Goal: Task Accomplishment & Management: Manage account settings

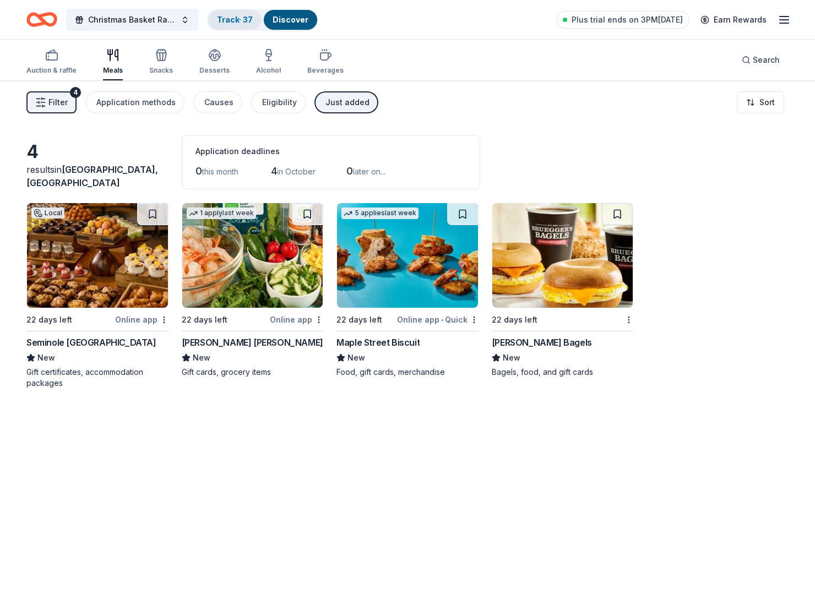
click at [225, 17] on link "Track · 37" at bounding box center [235, 19] width 36 height 9
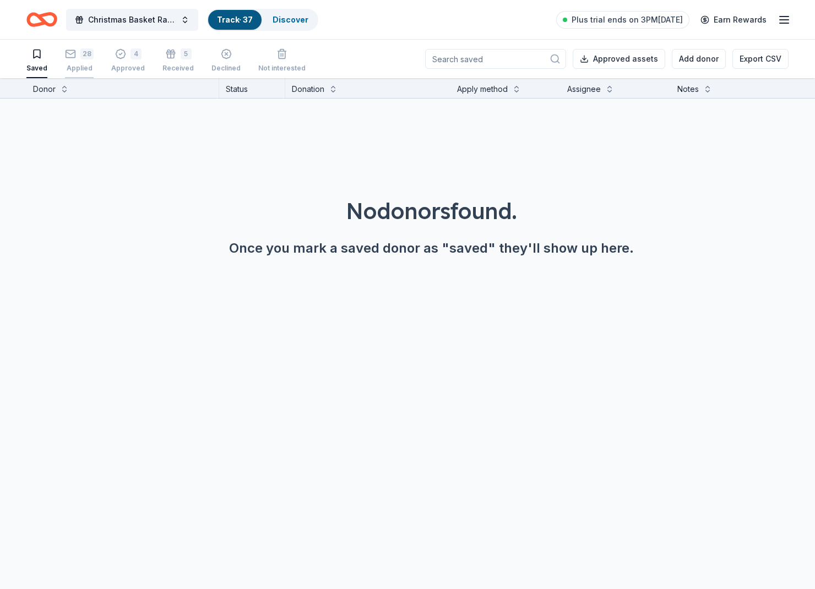
click at [76, 62] on div "28 Applied" at bounding box center [79, 60] width 29 height 24
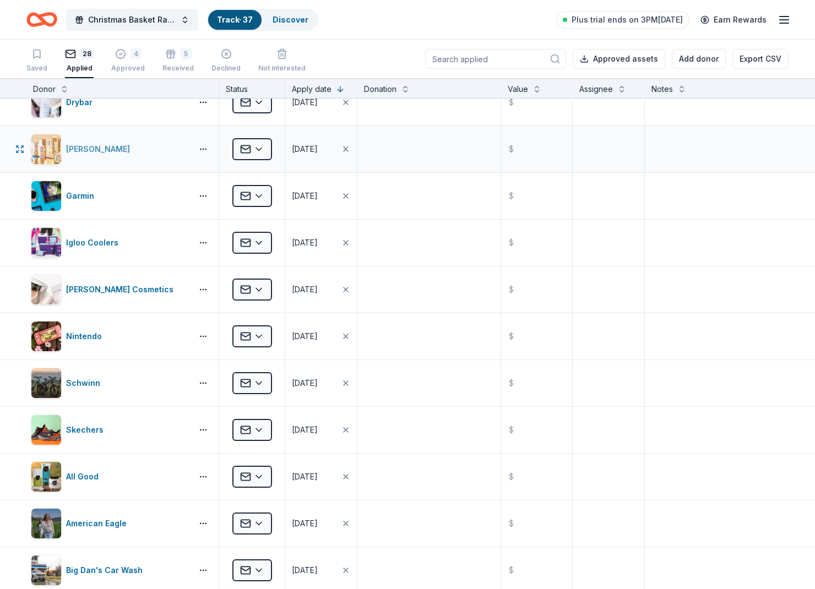
scroll to position [68, 0]
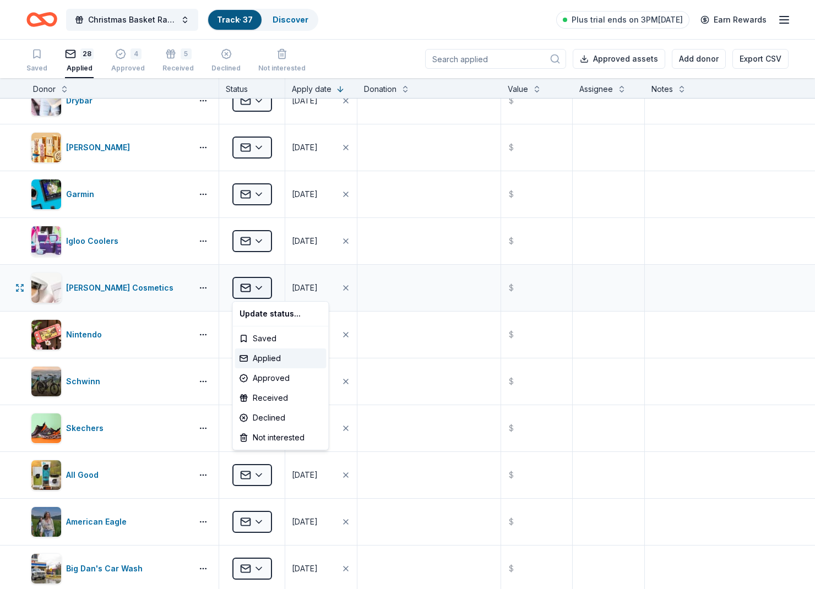
click at [262, 289] on html "Christmas Basket Raffle Track · 37 Discover Plus trial ends on 3PM, 9/26 Earn R…" at bounding box center [407, 294] width 815 height 589
click at [285, 424] on div "Declined" at bounding box center [280, 418] width 91 height 20
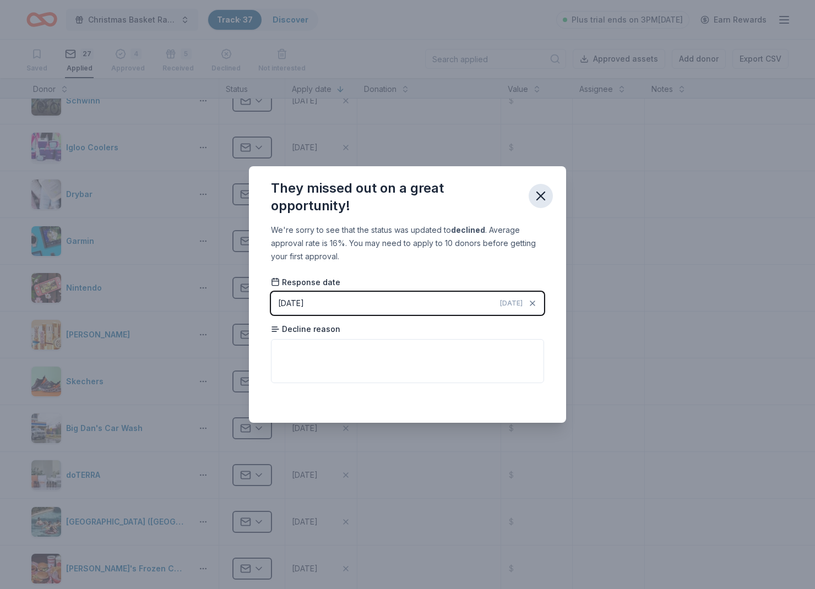
click at [540, 201] on icon "button" at bounding box center [540, 195] width 15 height 15
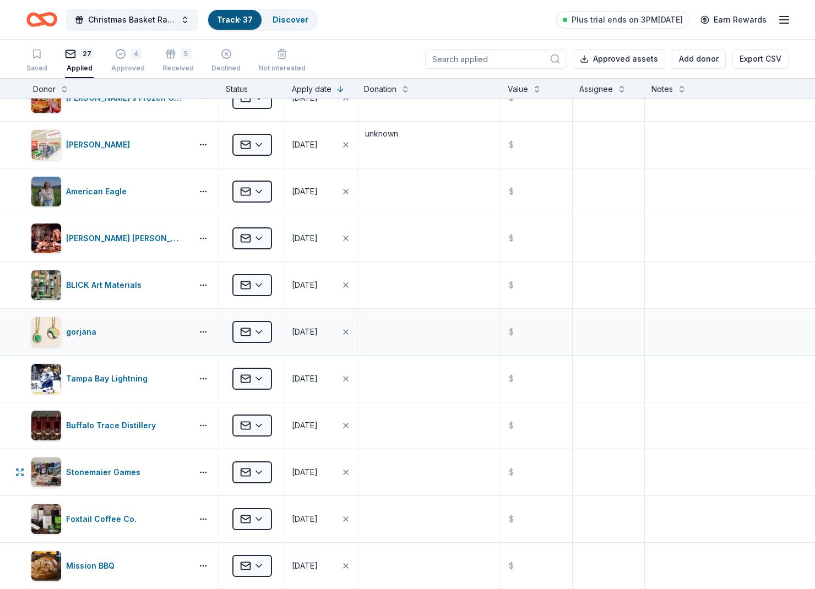
scroll to position [538, 0]
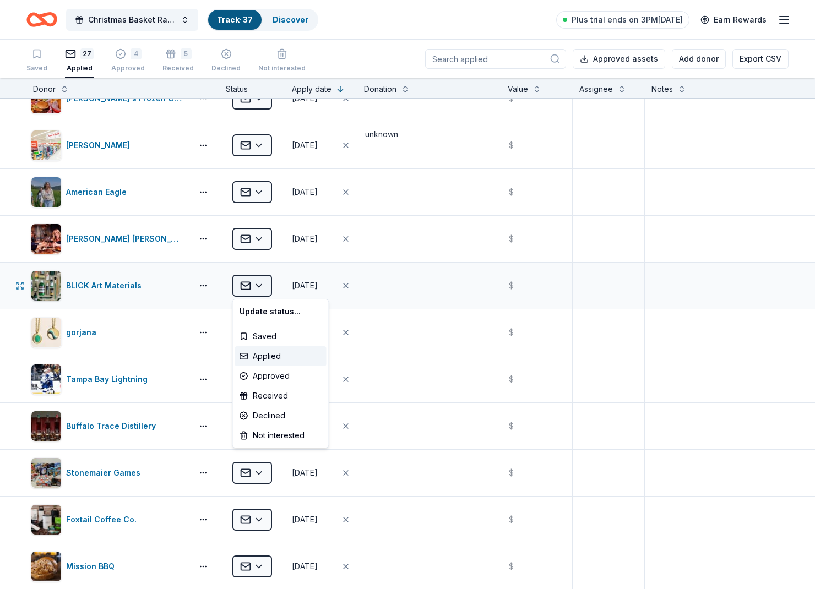
click at [252, 289] on html "Christmas Basket Raffle Track · 37 Discover Plus trial ends on 3PM, 9/26 Earn R…" at bounding box center [407, 294] width 815 height 589
click at [276, 418] on div "Declined" at bounding box center [280, 416] width 91 height 20
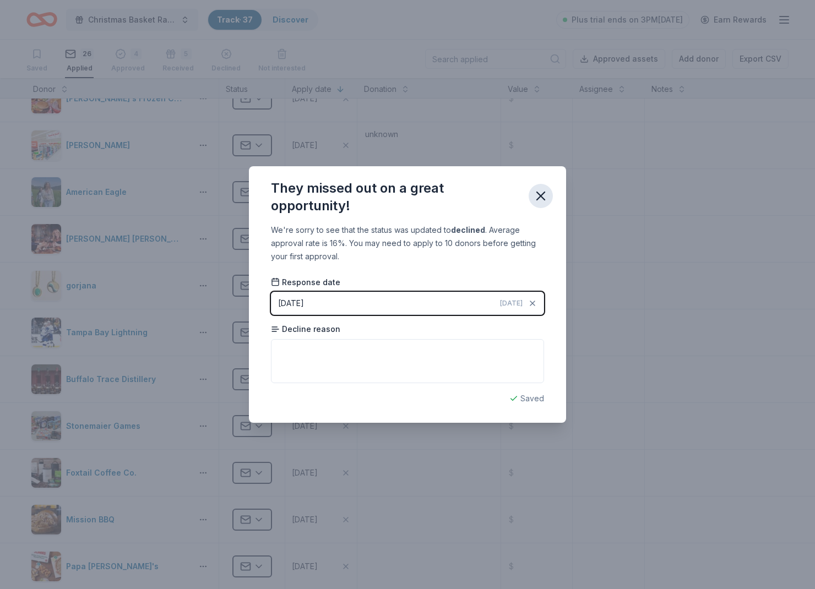
click at [540, 188] on button "button" at bounding box center [541, 196] width 24 height 24
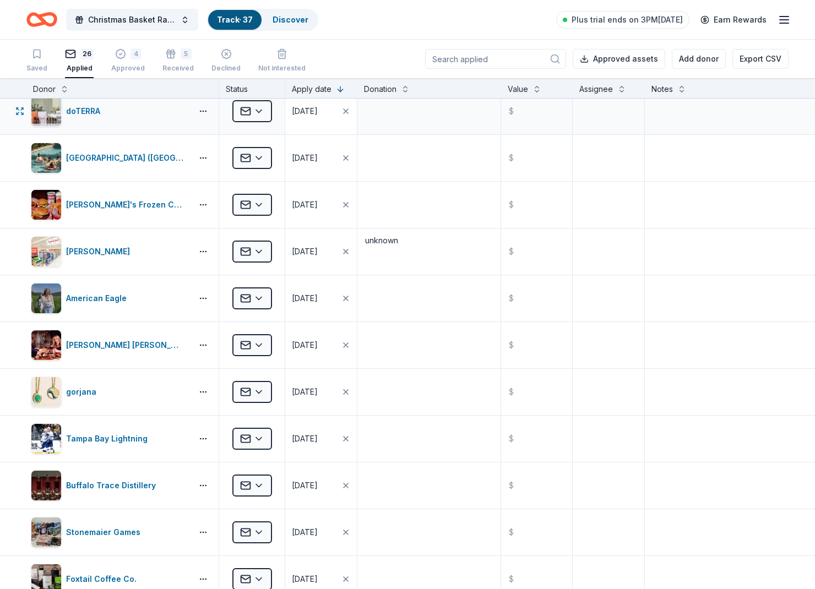
scroll to position [433, 0]
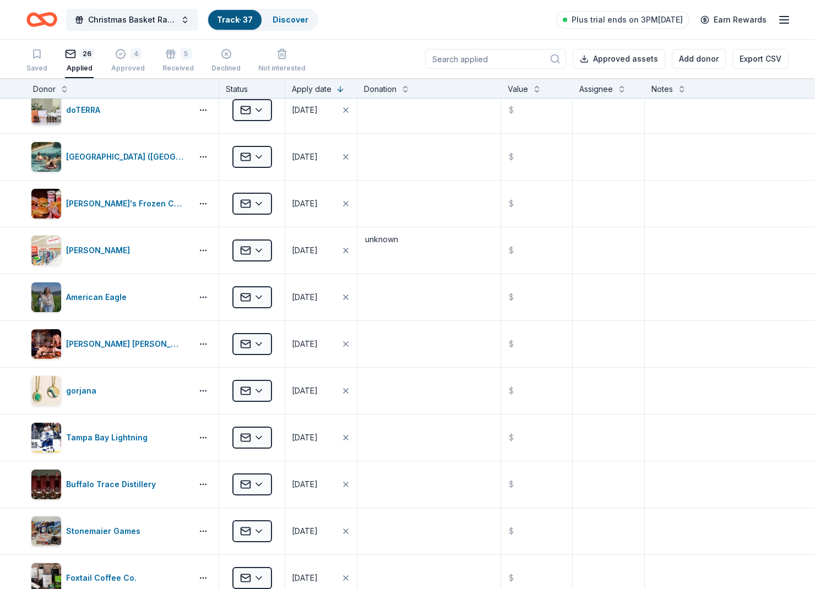
click at [31, 19] on icon "Home" at bounding box center [41, 20] width 31 height 26
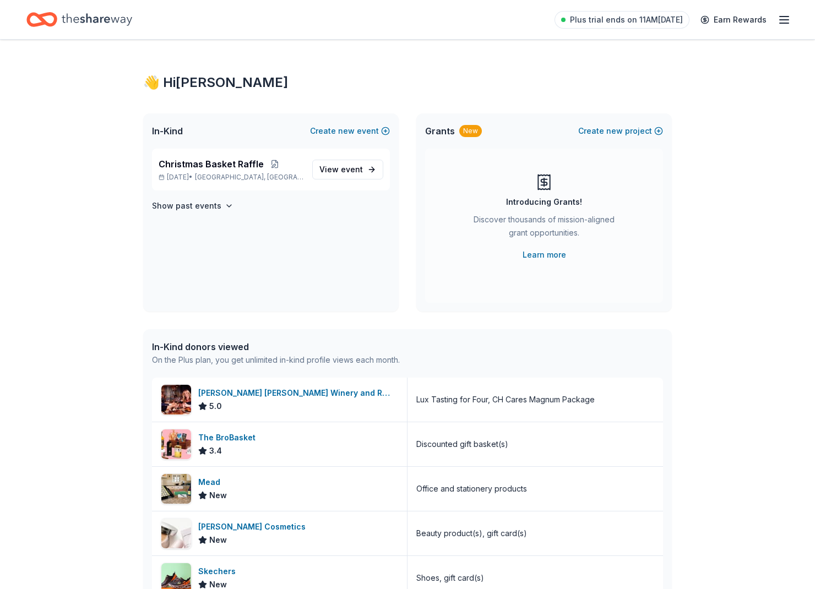
click at [305, 26] on div "Plus trial ends on 11AM, 9/26 Earn Rewards" at bounding box center [407, 20] width 762 height 26
click at [369, 169] on link "View event" at bounding box center [347, 170] width 71 height 20
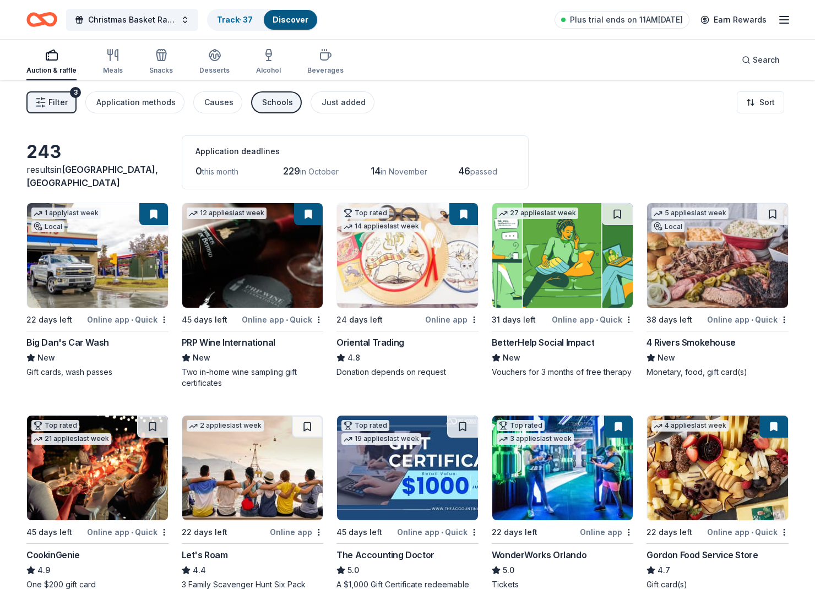
scroll to position [1, 0]
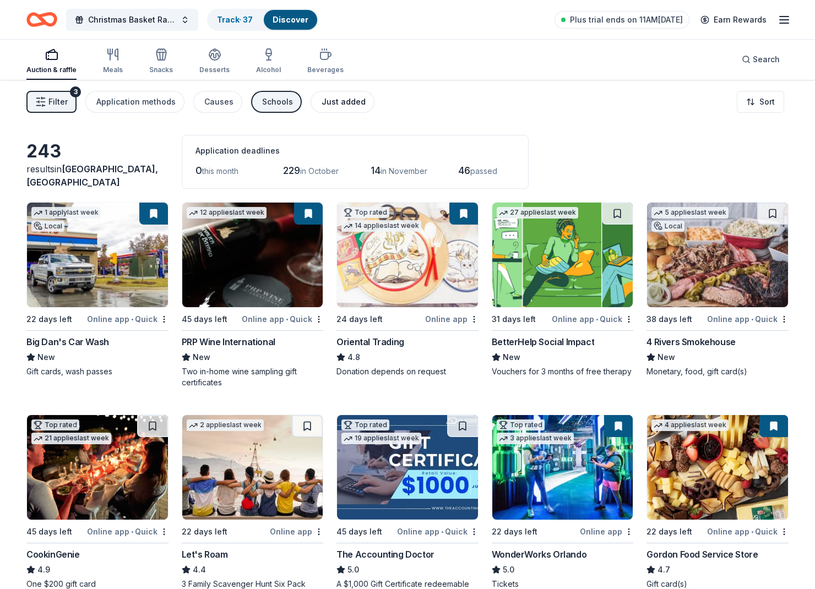
click at [350, 107] on div "Just added" at bounding box center [344, 101] width 44 height 13
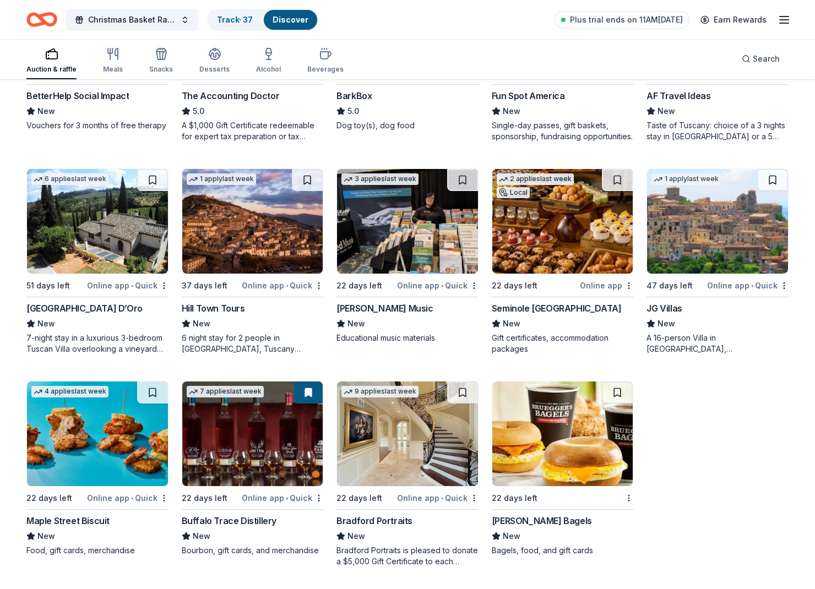
scroll to position [247, 0]
click at [416, 436] on img at bounding box center [407, 434] width 141 height 105
click at [261, 467] on img at bounding box center [252, 434] width 141 height 105
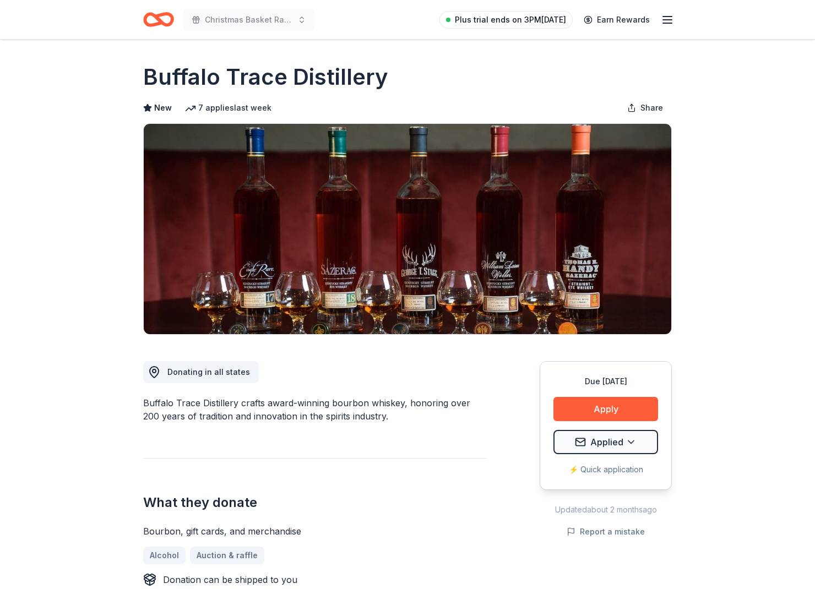
scroll to position [0, 1]
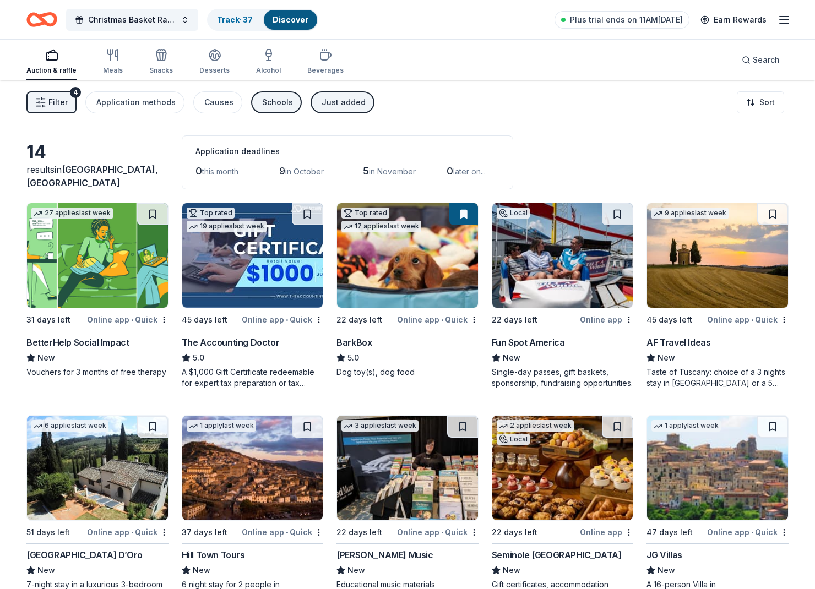
scroll to position [247, 0]
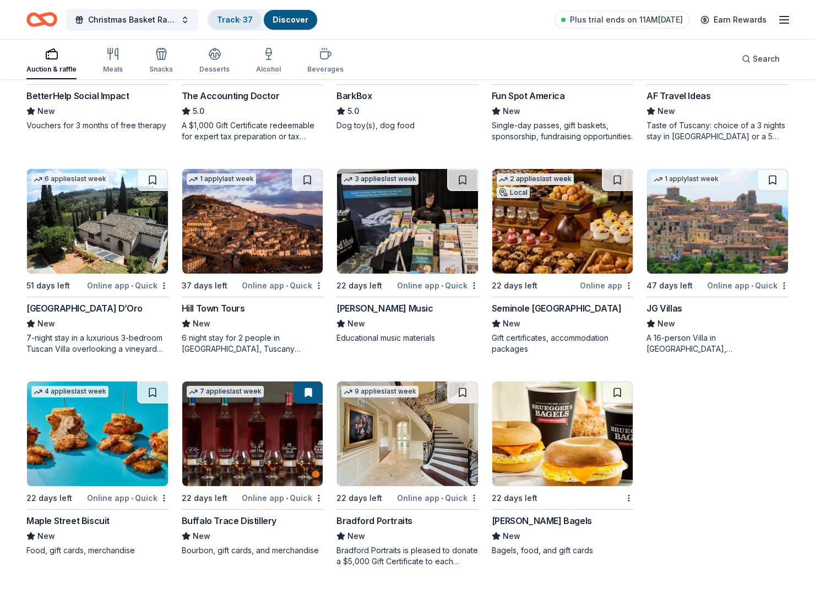
click at [229, 17] on link "Track · 37" at bounding box center [235, 19] width 36 height 9
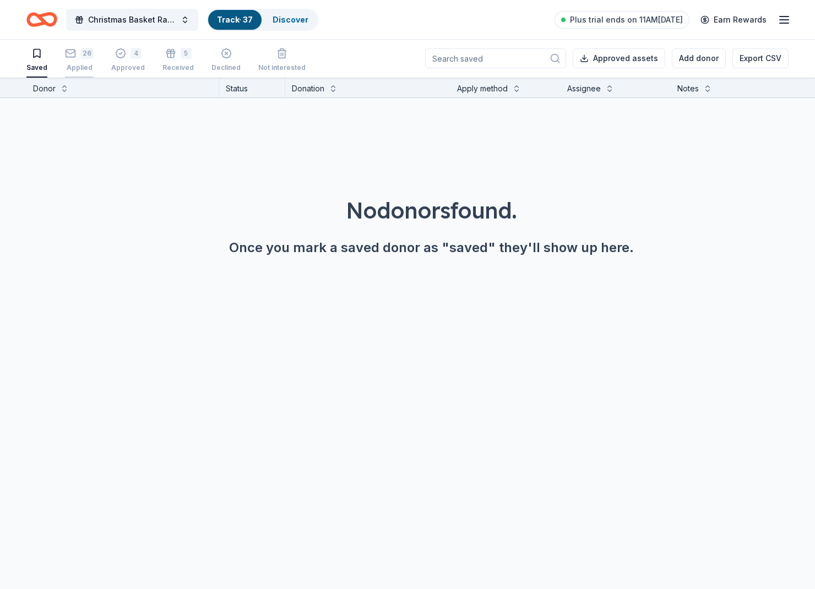
click at [85, 64] on div "Applied" at bounding box center [79, 67] width 29 height 9
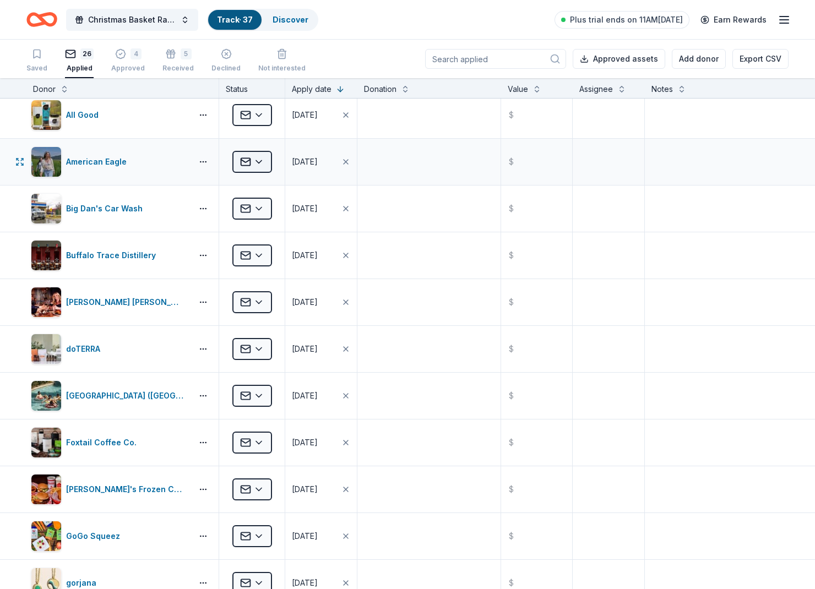
scroll to position [390, 0]
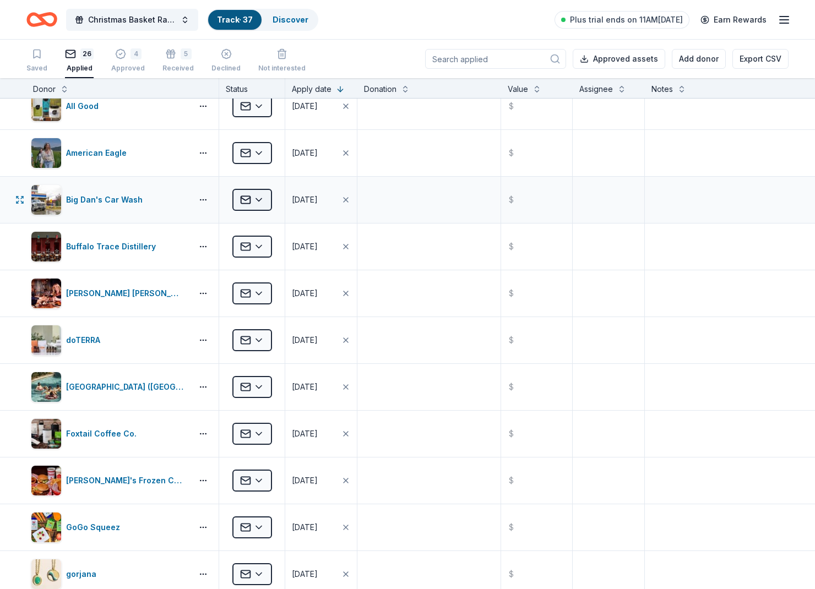
click at [248, 207] on html "Christmas Basket Raffle Track · 37 Discover Plus trial ends on 11AM, 9/26 Earn …" at bounding box center [407, 294] width 815 height 589
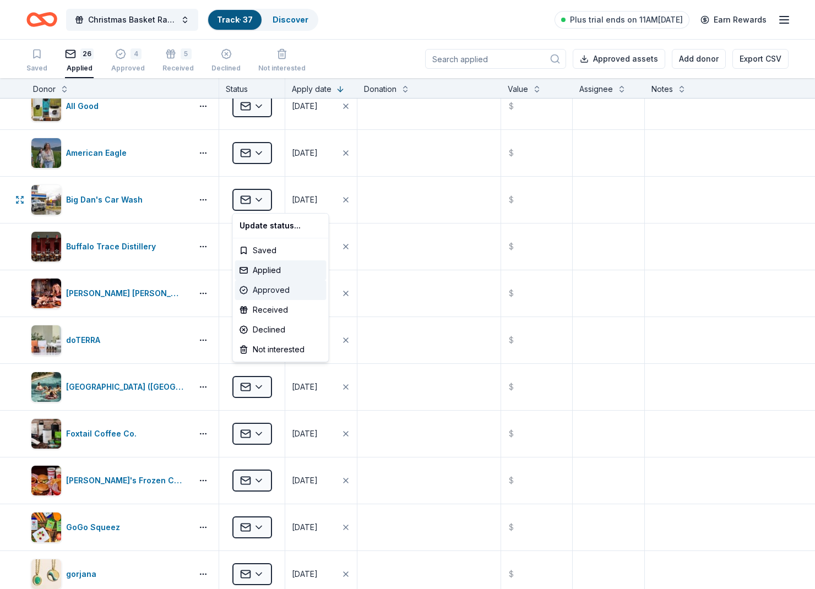
click at [257, 286] on div "Approved" at bounding box center [280, 290] width 91 height 20
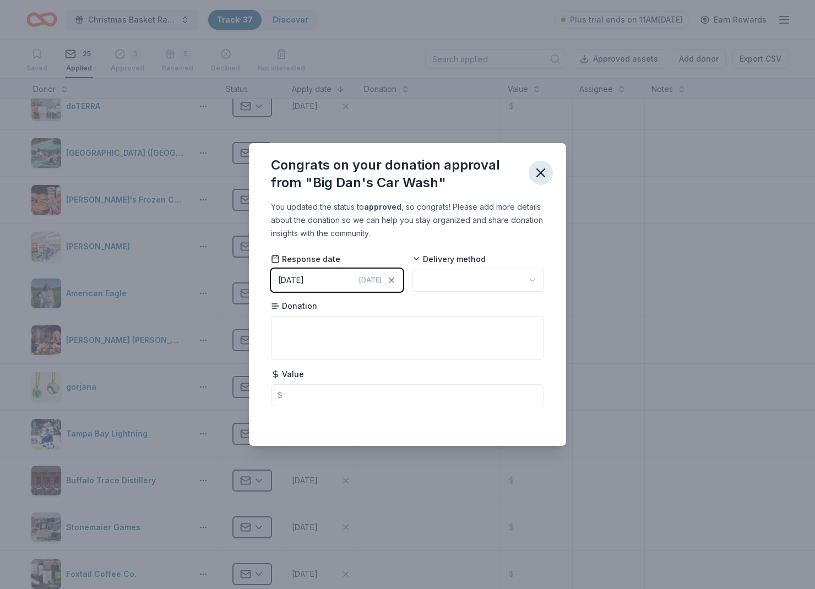
click at [535, 171] on icon "button" at bounding box center [540, 172] width 15 height 15
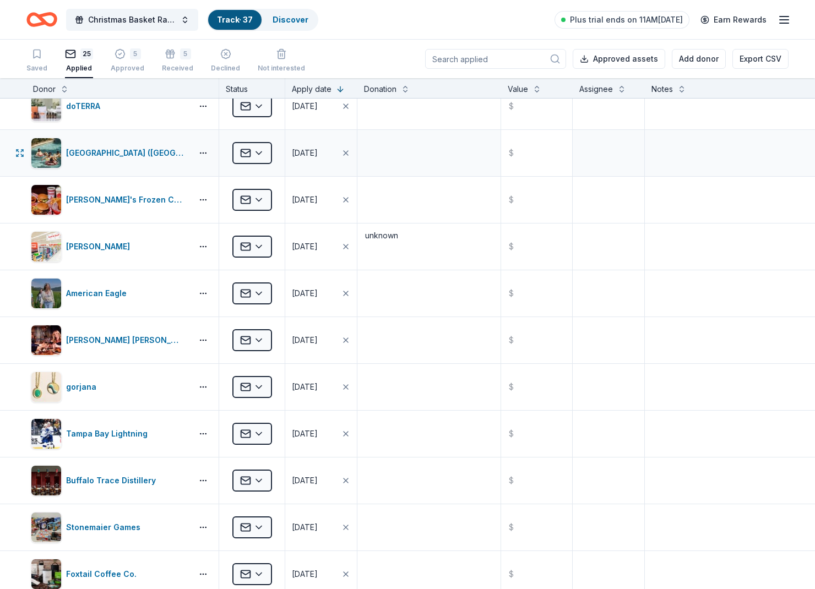
scroll to position [391, 0]
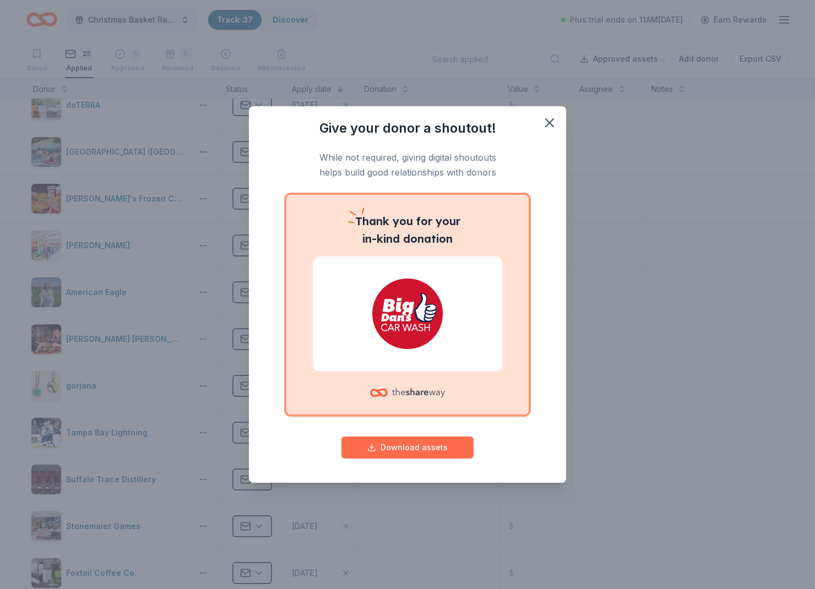
click at [423, 442] on button "Download assets" at bounding box center [407, 448] width 132 height 22
click at [547, 121] on icon "button" at bounding box center [550, 123] width 8 height 8
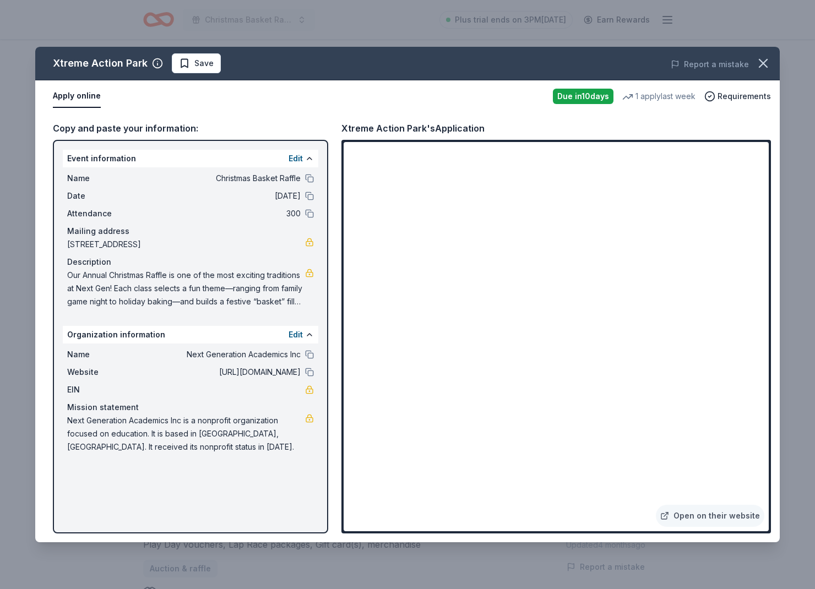
scroll to position [386, 0]
click at [180, 2] on div "Xtreme Action Park Save Report a mistake Apply online Due [DATE] 1 apply last w…" at bounding box center [407, 294] width 815 height 589
